Goal: Navigation & Orientation: Find specific page/section

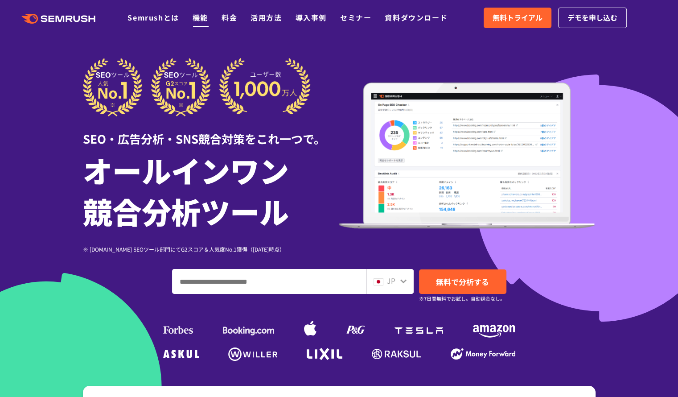
click at [207, 16] on link "機能" at bounding box center [200, 17] width 16 height 11
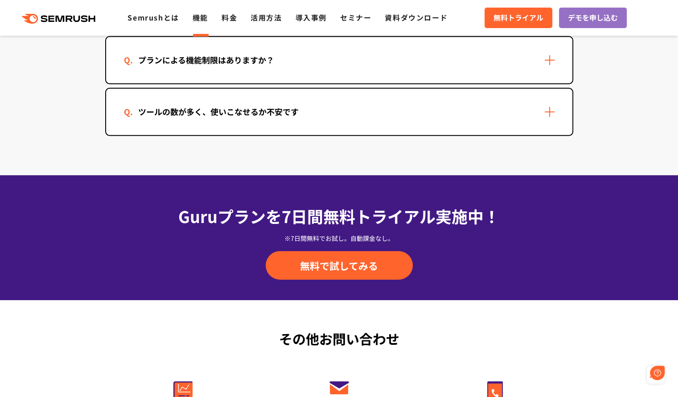
scroll to position [2876, 0]
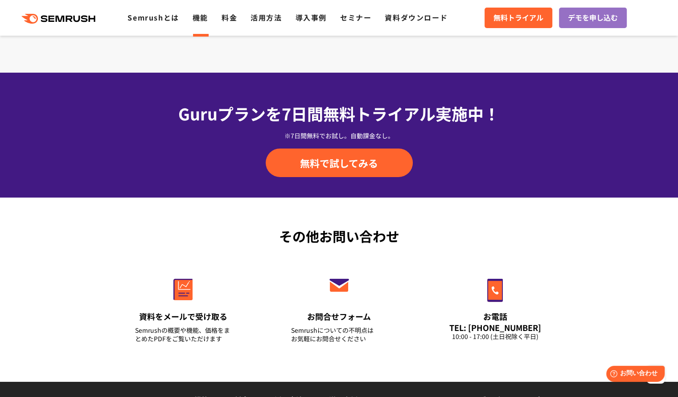
click at [262, 24] on div ".cls {fill: #FF642D;} .cls {fill: #FF642D;} Semrushとは 機能 料金 活用方法 導入事例 セミナー 資料ダウ…" at bounding box center [230, 18] width 461 height 12
click at [258, 18] on link "活用方法" at bounding box center [265, 17] width 31 height 11
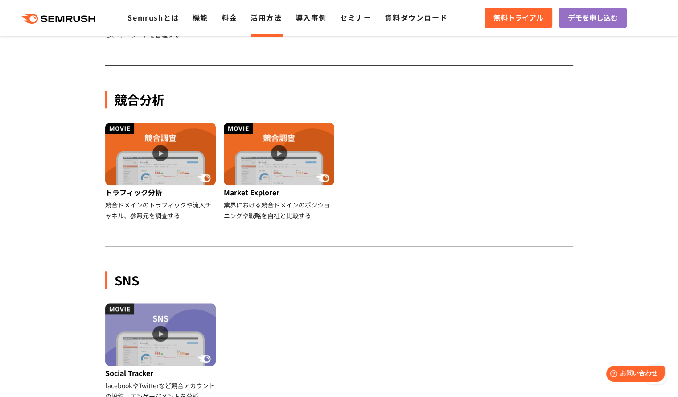
scroll to position [743, 0]
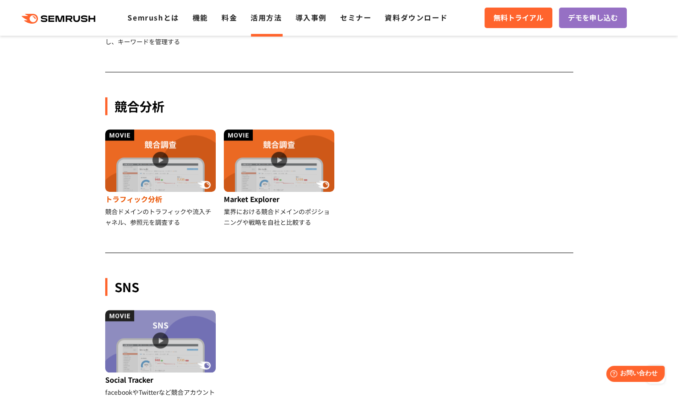
click at [206, 179] on img at bounding box center [160, 160] width 110 height 62
